Goal: Check status: Check status

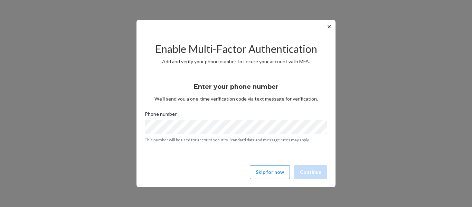
click at [273, 164] on div "Enable Multi-Factor Authentication Add and verify your phone number to secure y…" at bounding box center [236, 108] width 182 height 148
drag, startPoint x: 273, startPoint y: 164, endPoint x: 274, endPoint y: 173, distance: 9.1
click at [274, 173] on button "Skip for now" at bounding box center [270, 172] width 40 height 14
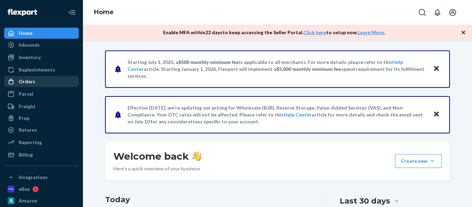
click at [18, 82] on div at bounding box center [13, 81] width 11 height 7
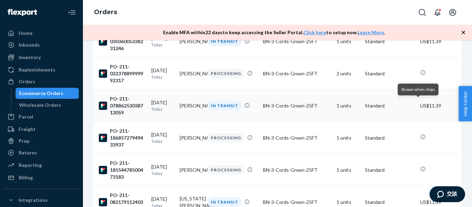
scroll to position [746, 0]
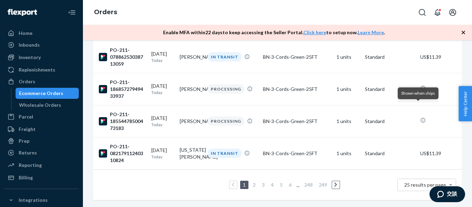
click at [252, 184] on link "2" at bounding box center [255, 185] width 6 height 6
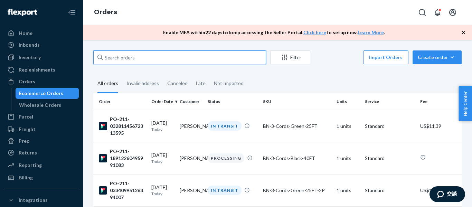
click at [111, 54] on input "text" at bounding box center [179, 57] width 173 height 14
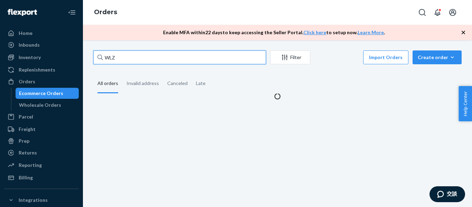
type input "WLZ"
